Goal: Navigation & Orientation: Find specific page/section

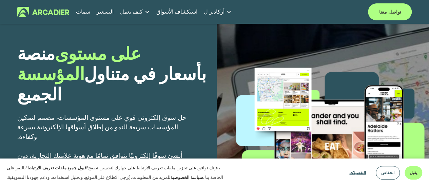
scroll to position [68, 0]
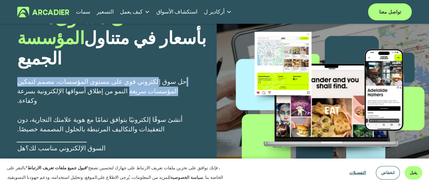
drag, startPoint x: 174, startPoint y: 80, endPoint x: 28, endPoint y: 81, distance: 145.1
click at [28, 81] on font "حل سوق إلكتروني قوي على مستوى المؤسسات، مصمم لتمكين المؤسسات سريعة النمو من إطل…" at bounding box center [102, 90] width 171 height 27
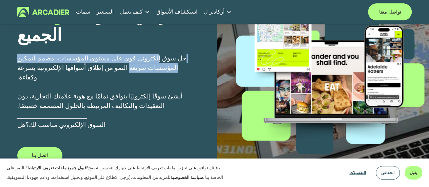
scroll to position [102, 0]
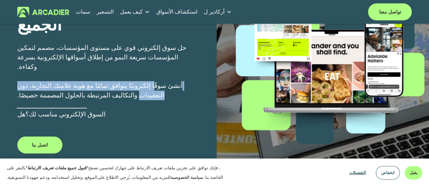
drag, startPoint x: 169, startPoint y: 76, endPoint x: 39, endPoint y: 75, distance: 130.5
click at [39, 81] on font "أنشئ سوقًا إلكترونيًا يتوافق تمامًا مع هوية علامتك التجارية، دون التعقيدات والت…" at bounding box center [100, 90] width 167 height 18
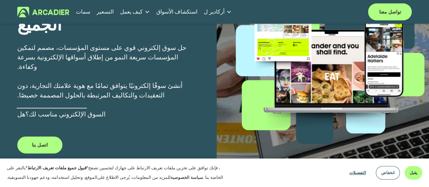
click at [106, 82] on p "حل سوق إلكتروني قوي على مستوى المؤسسات، مصمم لتمكين المؤسسات سريعة النمو من إطل…" at bounding box center [106, 81] width 178 height 76
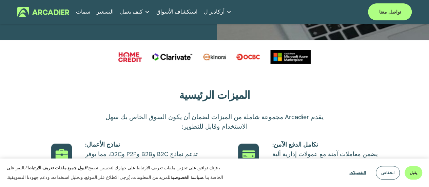
scroll to position [237, 0]
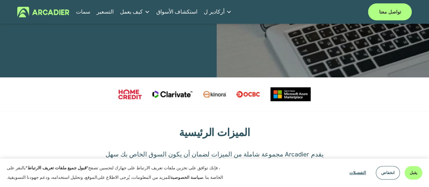
click at [83, 11] on font "سمات" at bounding box center [83, 11] width 14 height 7
